Goal: Task Accomplishment & Management: Use online tool/utility

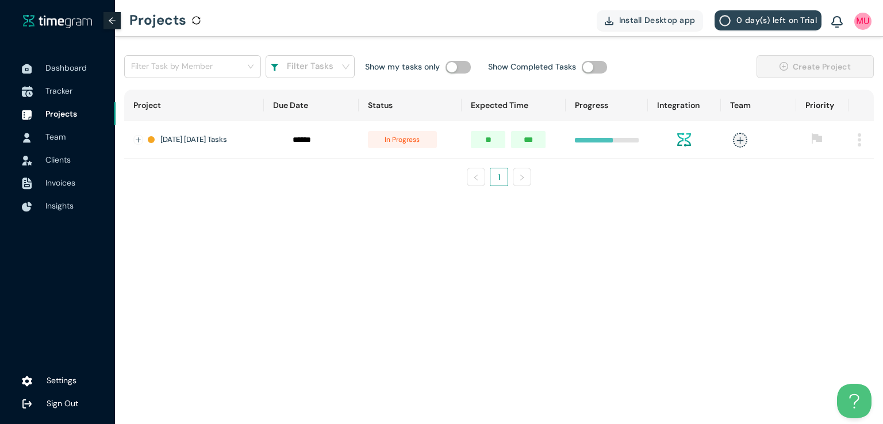
click at [66, 89] on span "Tracker" at bounding box center [58, 91] width 27 height 10
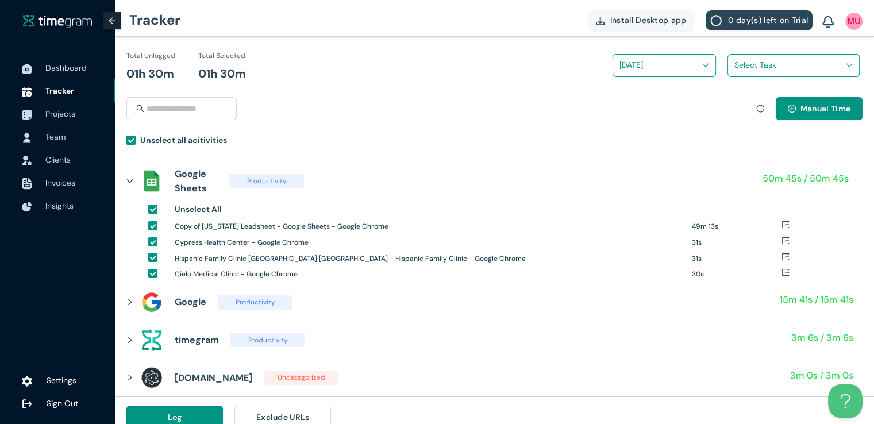
click at [745, 70] on input "search" at bounding box center [789, 64] width 110 height 17
click at [734, 110] on div "Houston Family Med Lead Gen" at bounding box center [793, 107] width 131 height 18
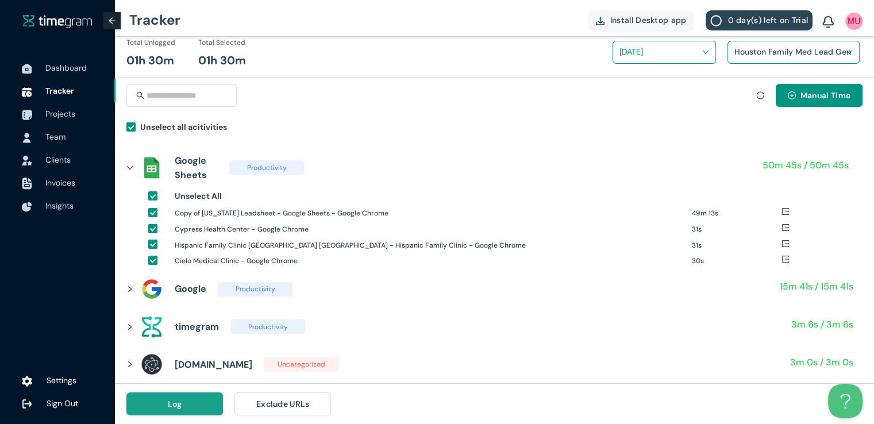
click at [197, 401] on button "Log" at bounding box center [174, 403] width 97 height 23
click at [463, 84] on div "Manual Time" at bounding box center [494, 102] width 736 height 37
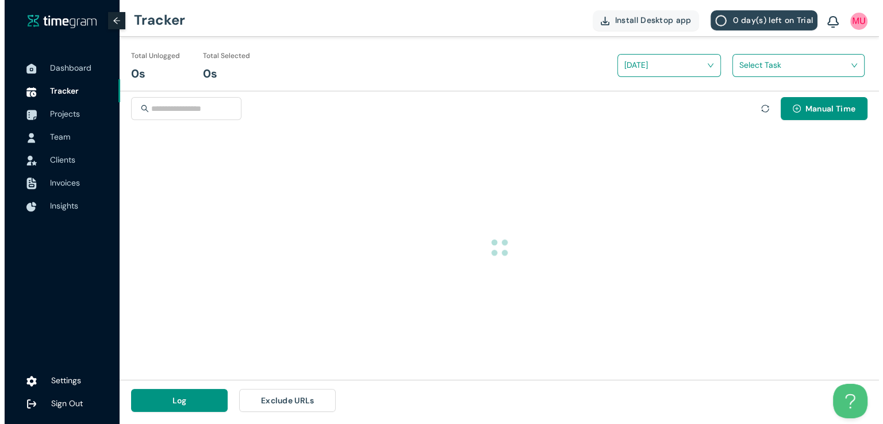
scroll to position [0, 0]
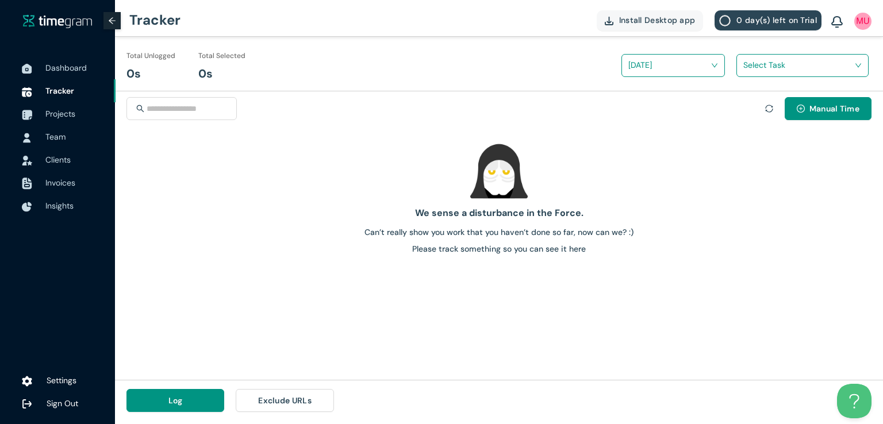
click at [463, 83] on div "Total Unlogged 0s Total Selected 0s" at bounding box center [309, 69] width 367 height 40
click at [59, 115] on span "Projects" at bounding box center [60, 114] width 30 height 10
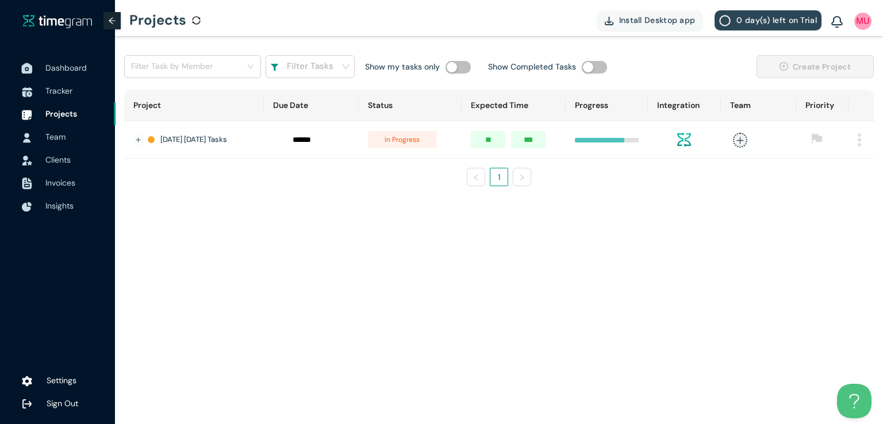
click at [66, 70] on span "Dashboard" at bounding box center [65, 68] width 41 height 10
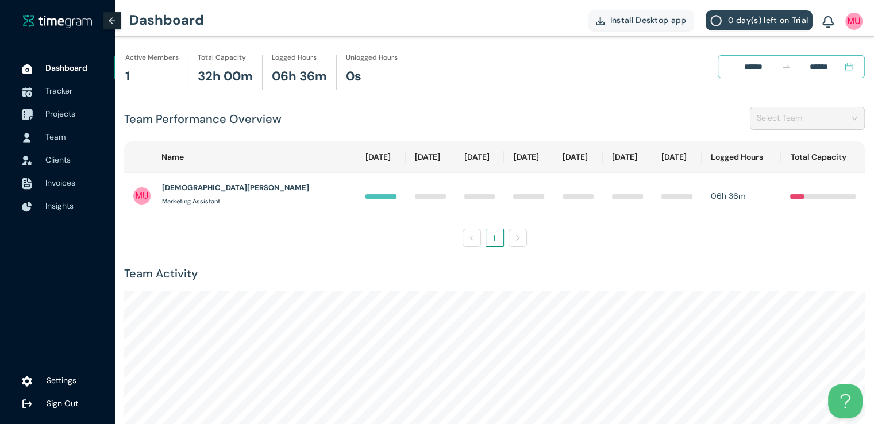
click at [66, 110] on span "Projects" at bounding box center [60, 114] width 30 height 10
